Goal: Task Accomplishment & Management: Manage account settings

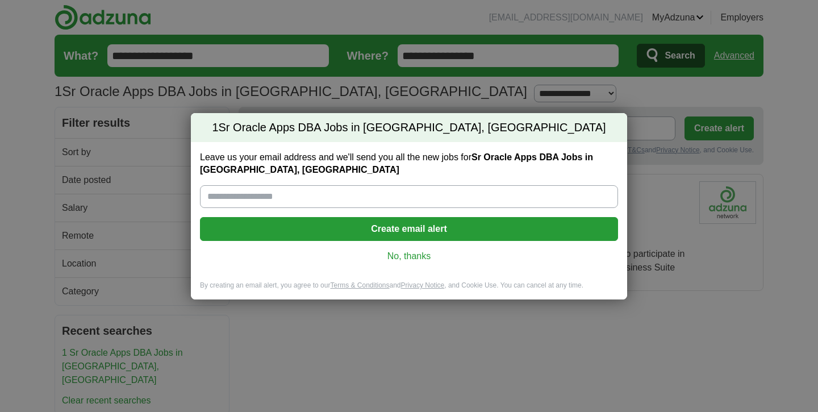
click at [399, 261] on link "No, thanks" at bounding box center [409, 256] width 400 height 12
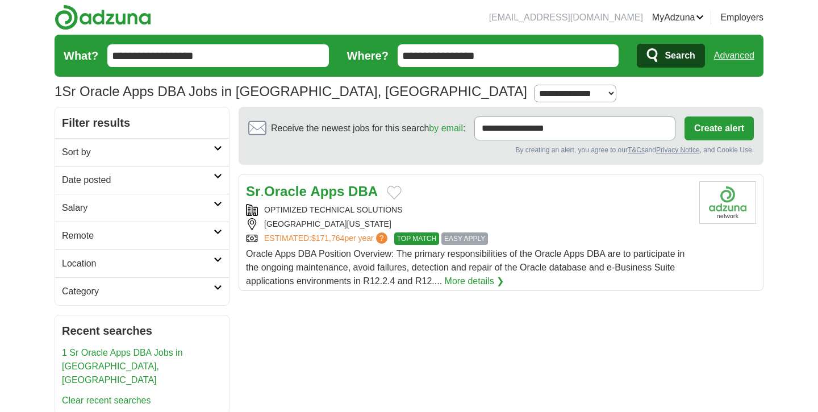
click at [414, 20] on header "[EMAIL_ADDRESS][DOMAIN_NAME] [GEOGRAPHIC_DATA] Alerts Favorites Resumes ApplyIQ…" at bounding box center [409, 53] width 709 height 107
